Goal: Information Seeking & Learning: Learn about a topic

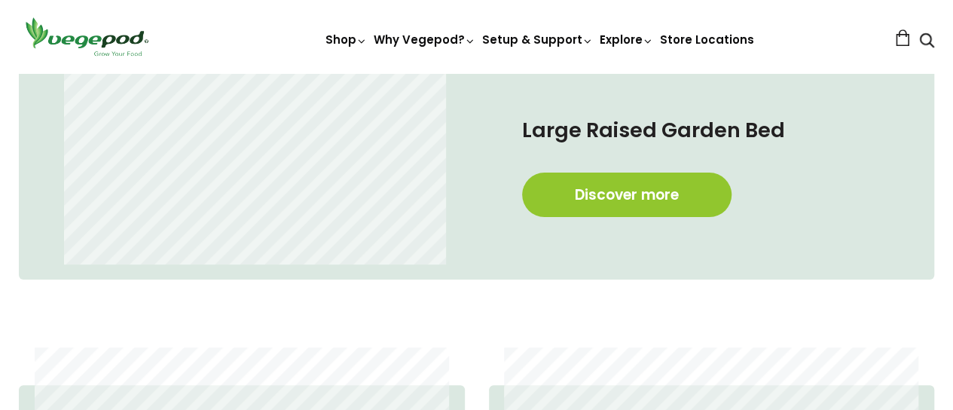
scroll to position [809, 0]
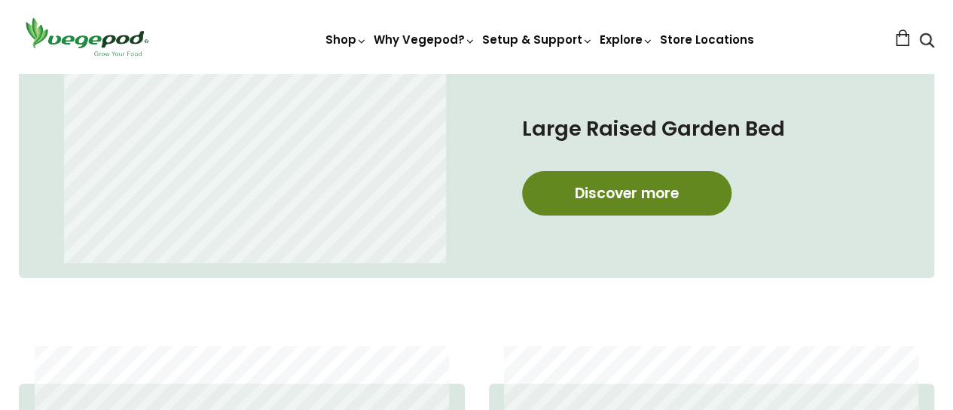
click at [614, 187] on link "Discover more" at bounding box center [626, 193] width 209 height 44
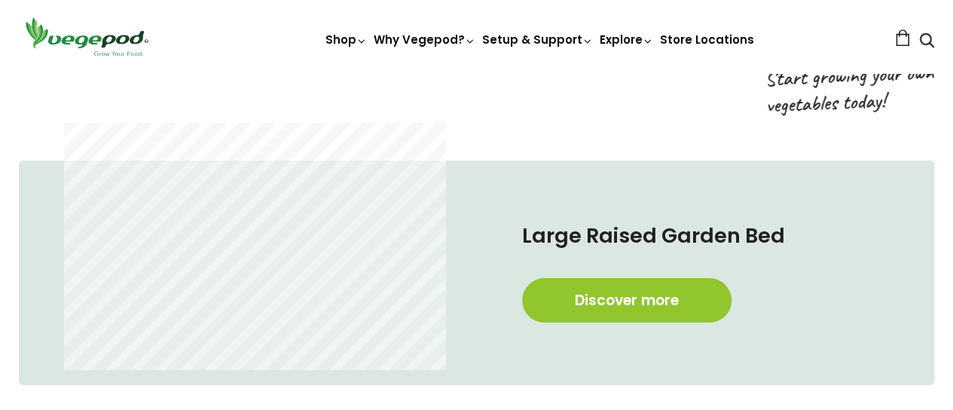
scroll to position [703, 0]
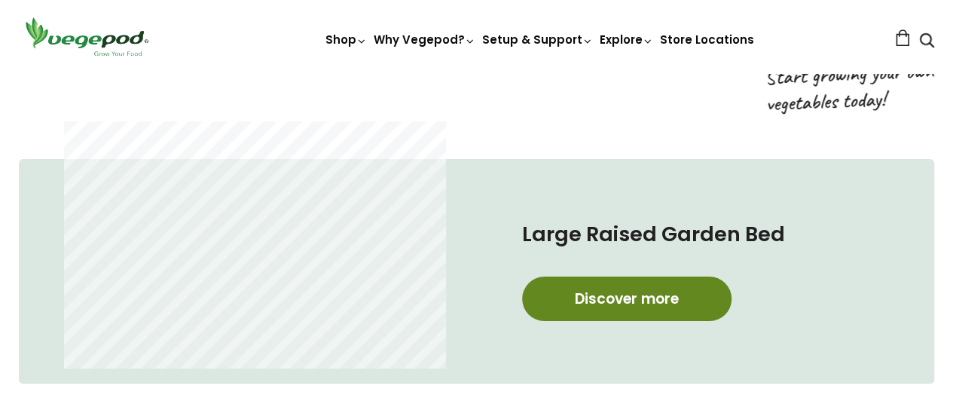
click at [613, 303] on link "Discover more" at bounding box center [626, 298] width 209 height 44
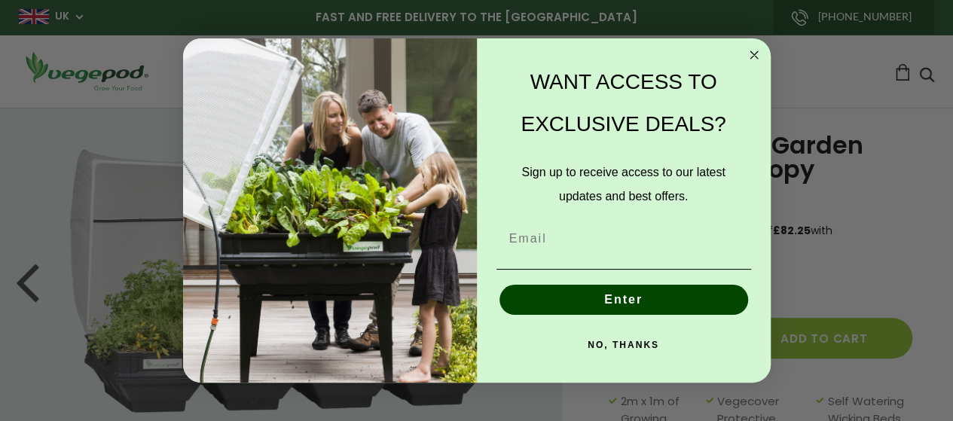
click at [753, 55] on icon "Close dialog" at bounding box center [754, 55] width 8 height 8
